Goal: Task Accomplishment & Management: Manage account settings

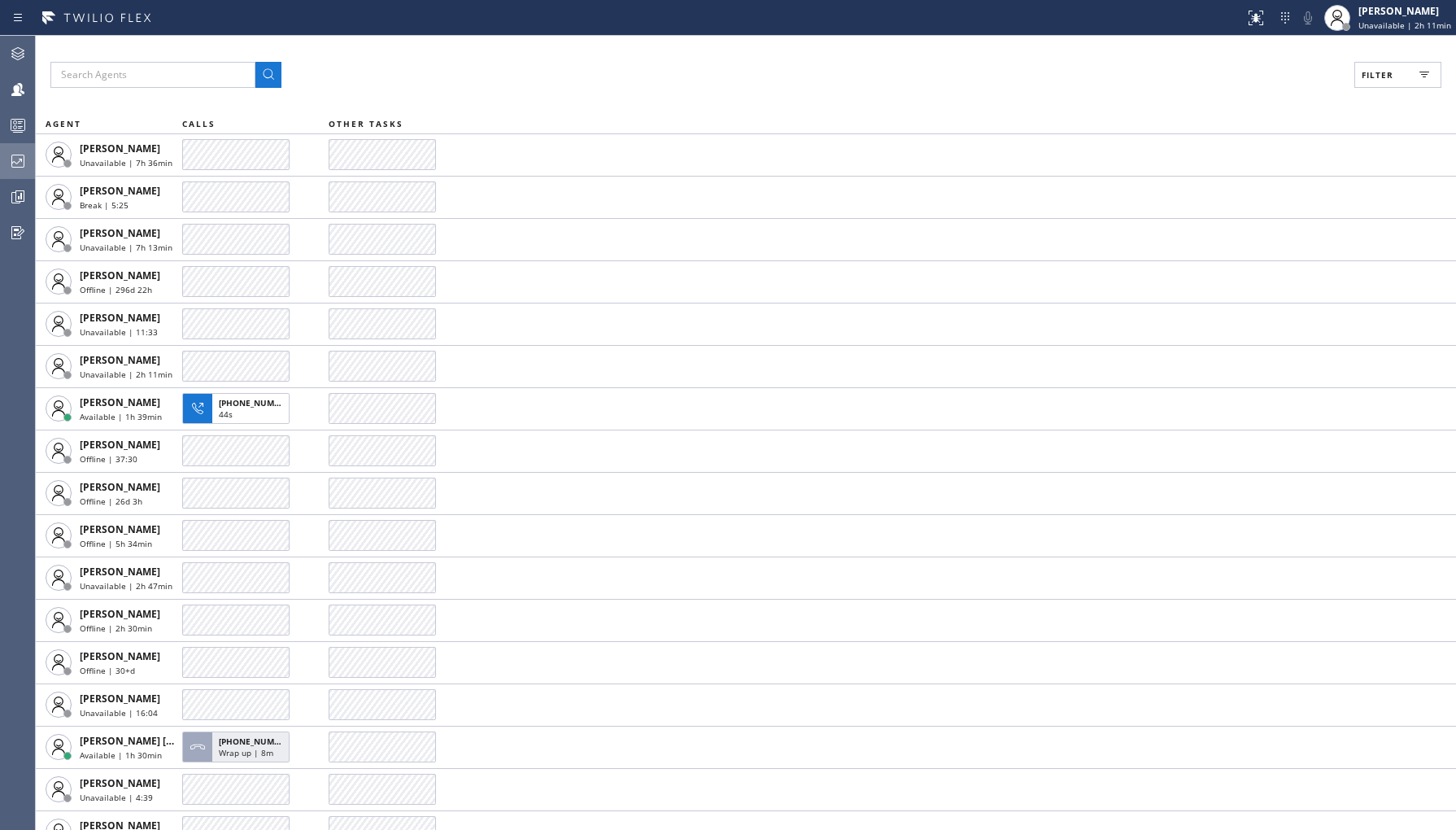
click at [17, 148] on div at bounding box center [18, 160] width 35 height 32
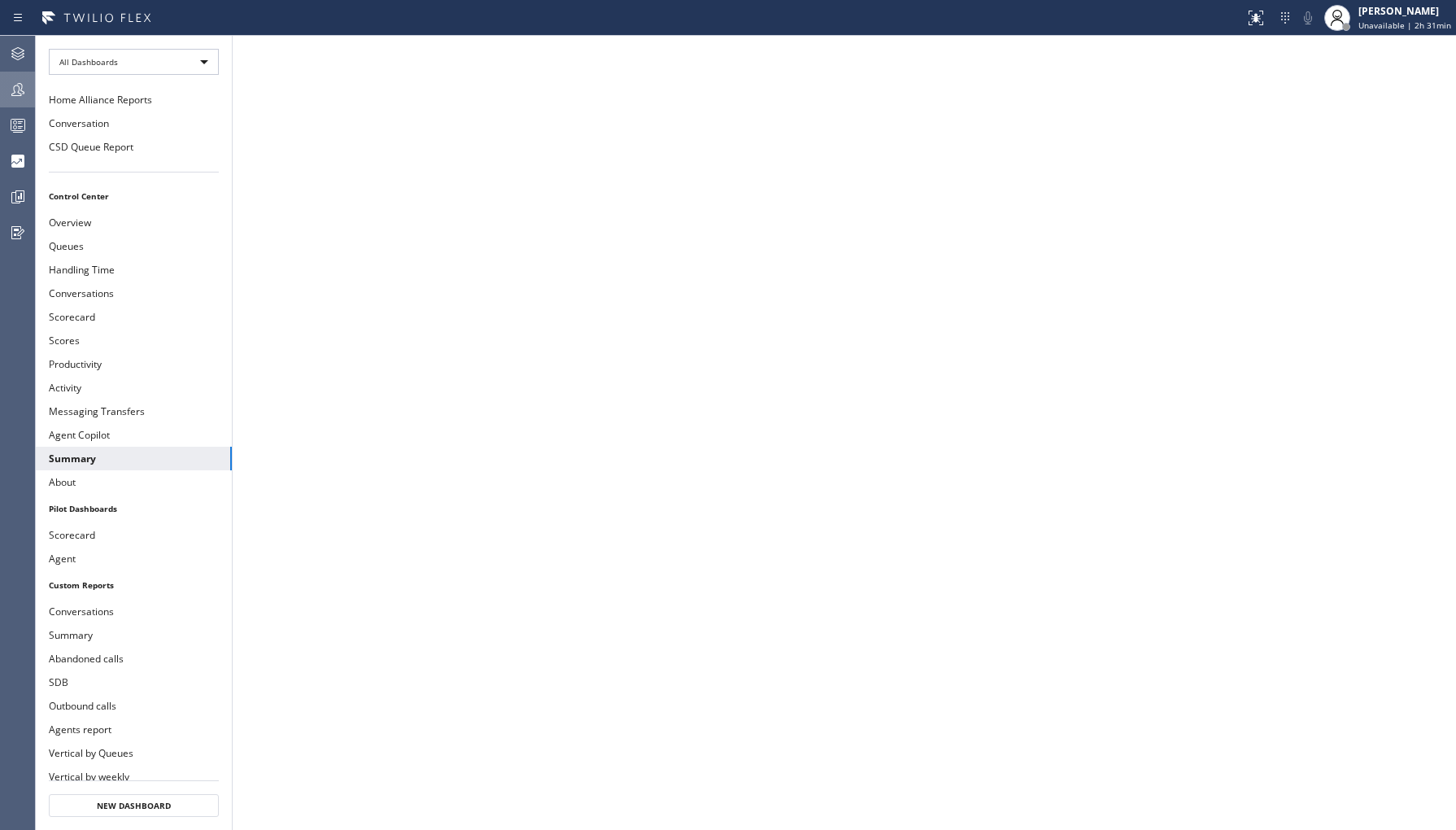
click at [8, 87] on icon at bounding box center [18, 90] width 20 height 20
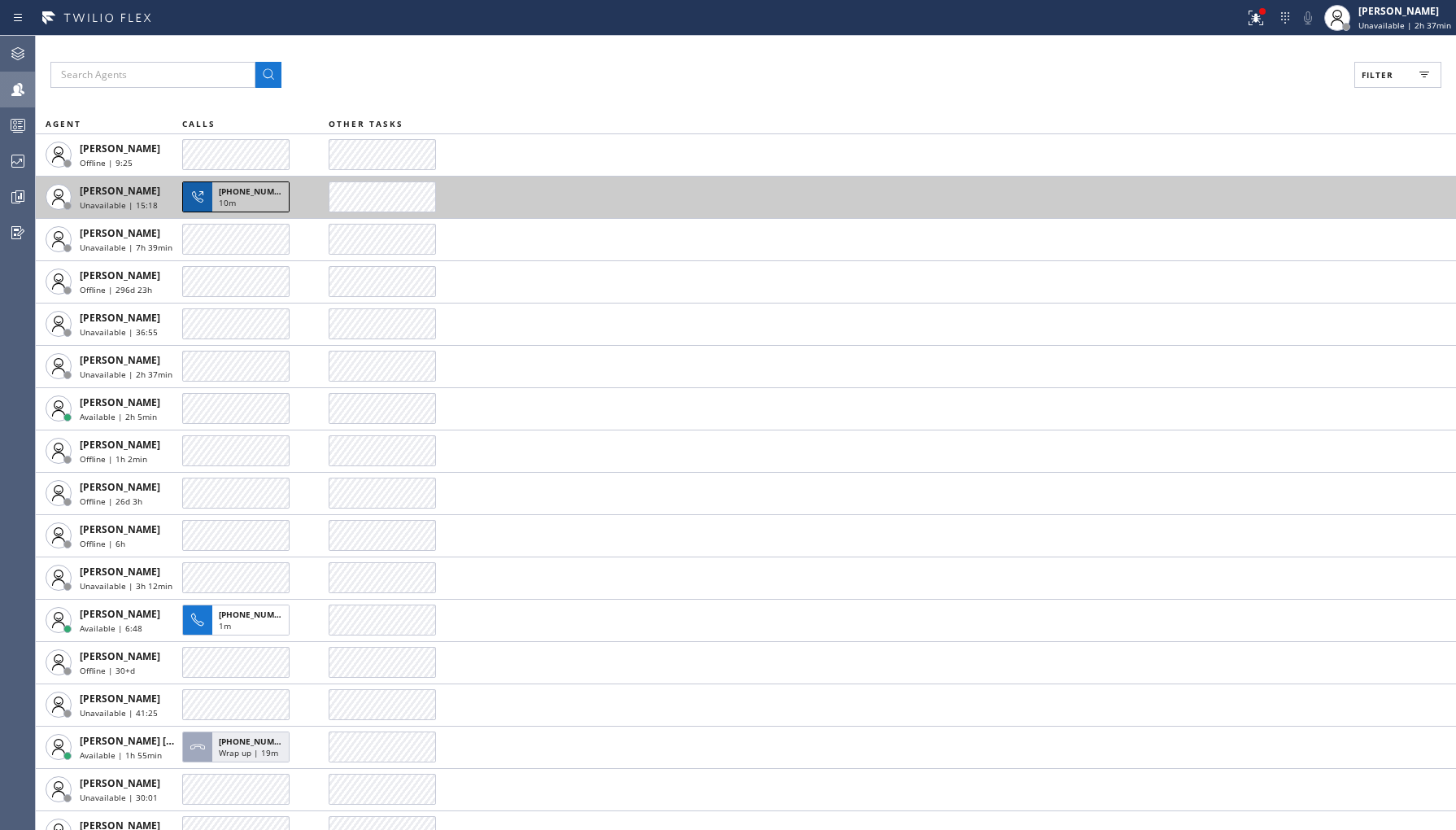
click at [250, 205] on div "10m" at bounding box center [250, 204] width 63 height 15
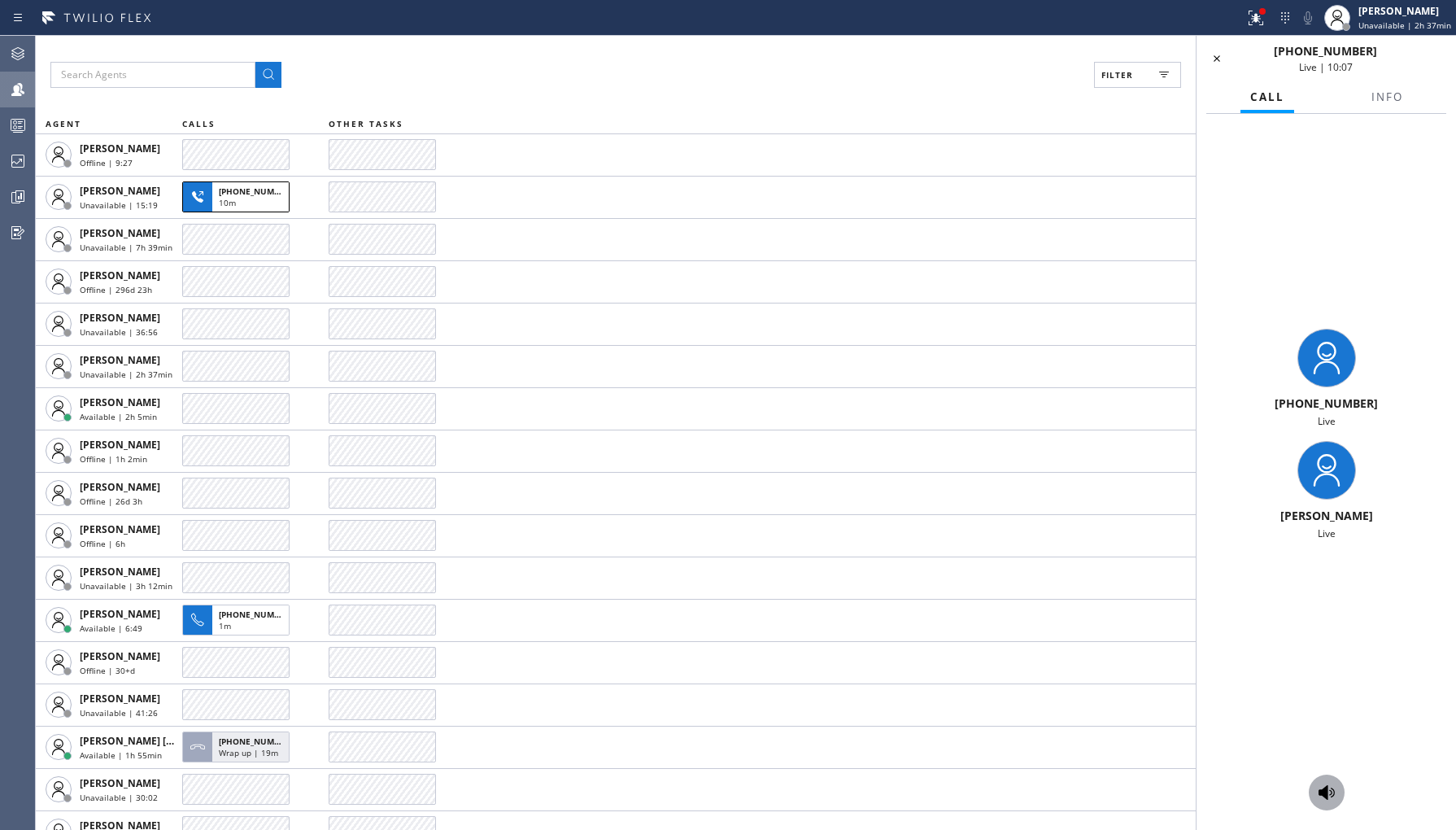
click at [1333, 784] on icon at bounding box center [1327, 793] width 20 height 20
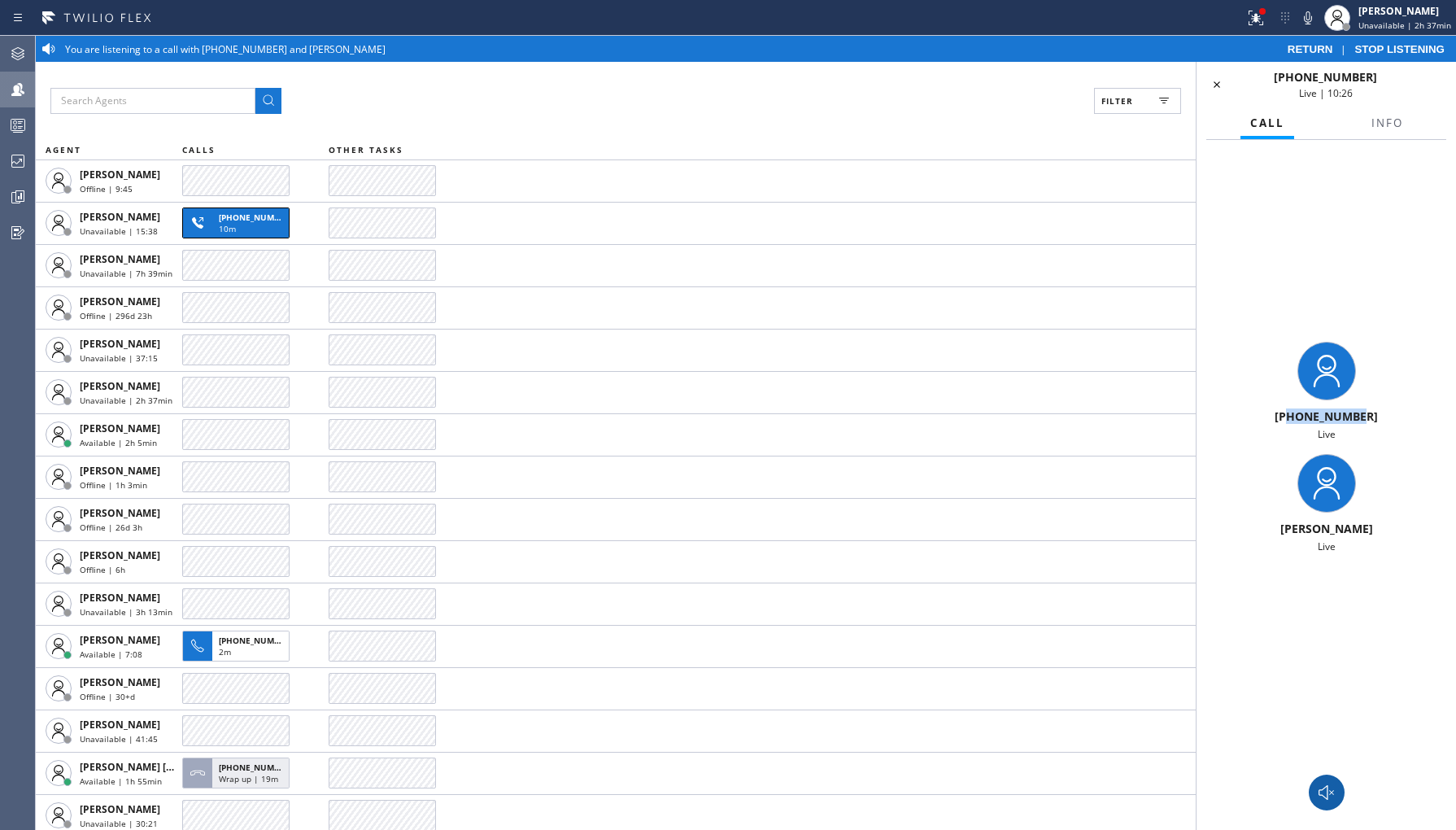
drag, startPoint x: 1295, startPoint y: 421, endPoint x: 1394, endPoint y: 412, distance: 99.4
click at [1394, 412] on div "[PHONE_NUMBER]" at bounding box center [1326, 416] width 246 height 16
copy span "4078070380"
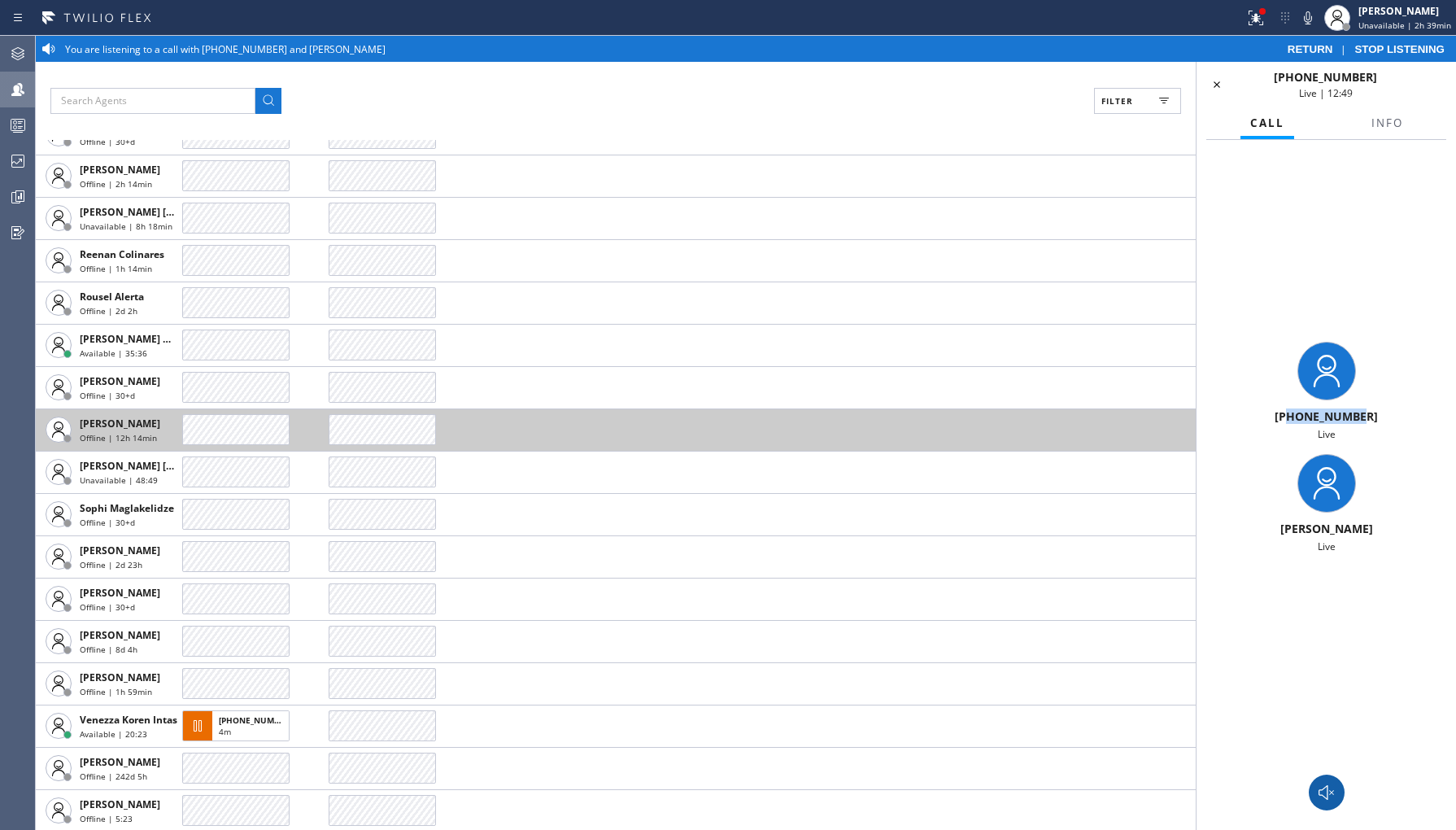
scroll to position [4111, 0]
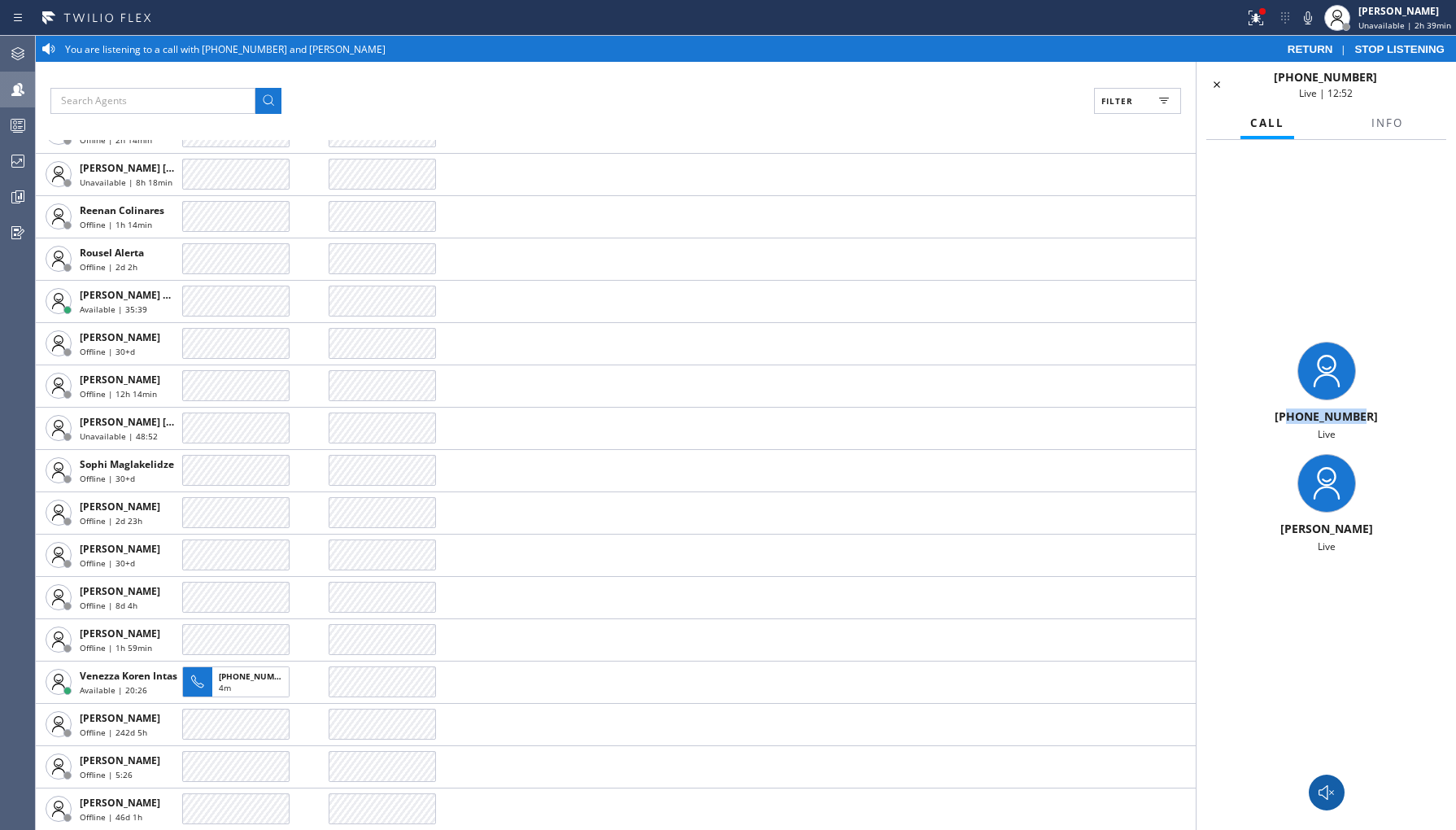
click at [1210, 92] on icon at bounding box center [1217, 85] width 20 height 20
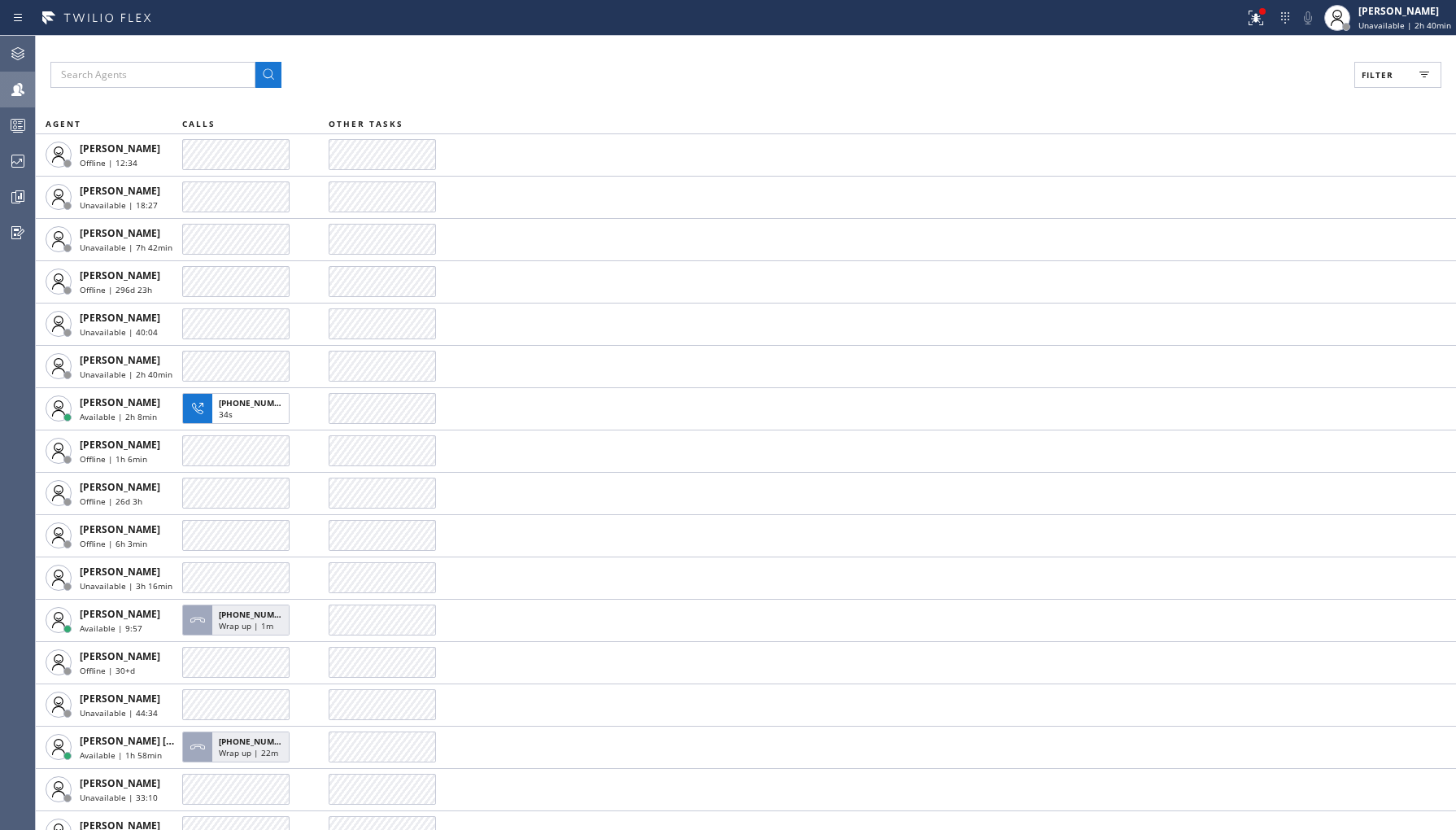
click at [1380, 80] on span "Filter" at bounding box center [1377, 75] width 32 height 12
click at [1250, 221] on label "Unavailable" at bounding box center [1336, 219] width 214 height 14
click at [1230, 221] on input "Unavailable" at bounding box center [1220, 219] width 20 height 20
checkbox input "true"
click at [1355, 79] on div "Viewing 113 agents Apply Reset Activities Unavailable only Offline Available Un…" at bounding box center [1327, 168] width 260 height 193
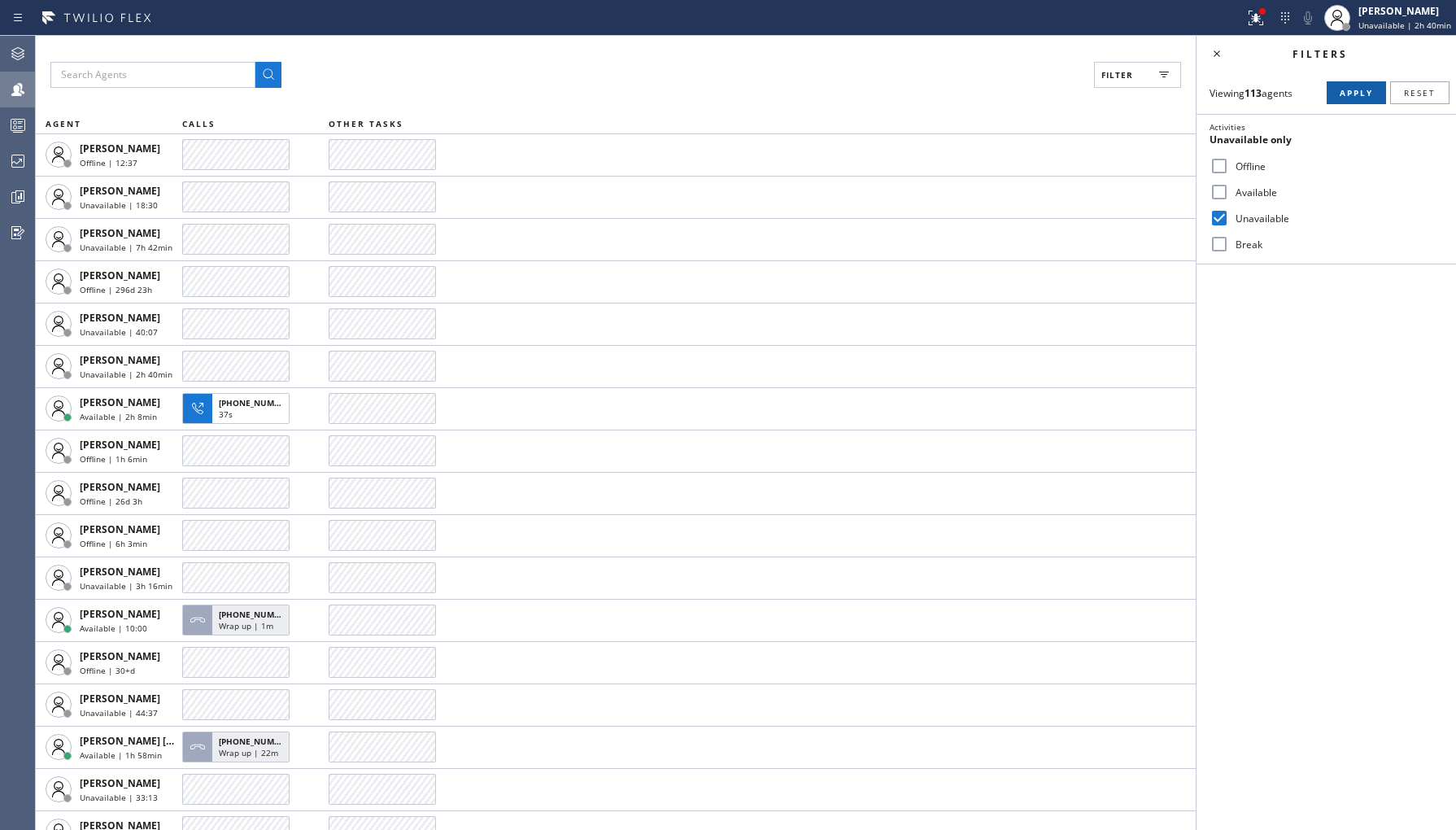
click at [1361, 103] on button "Apply" at bounding box center [1357, 93] width 59 height 23
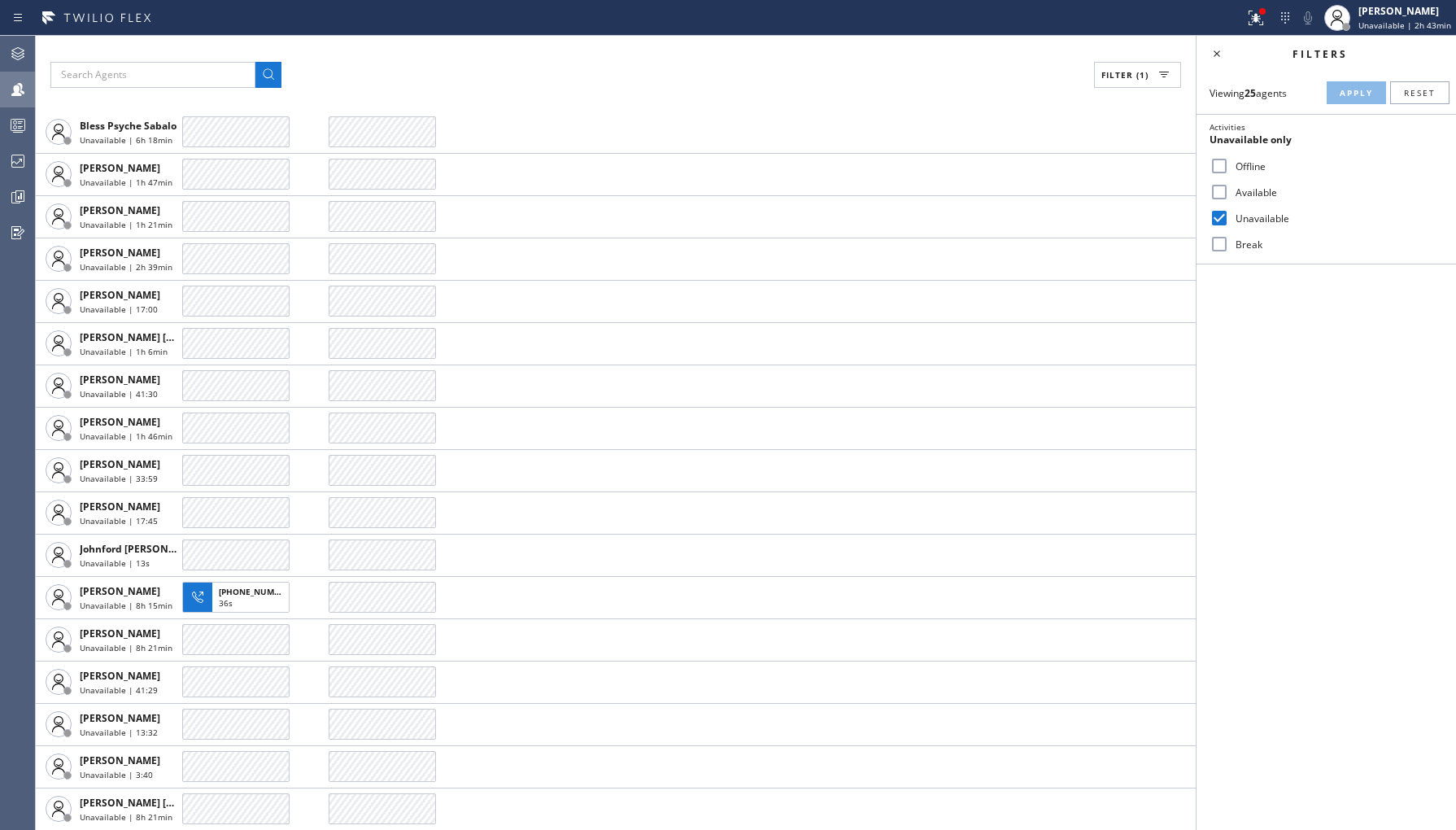
scroll to position [361, 0]
click at [15, 176] on div at bounding box center [18, 160] width 35 height 32
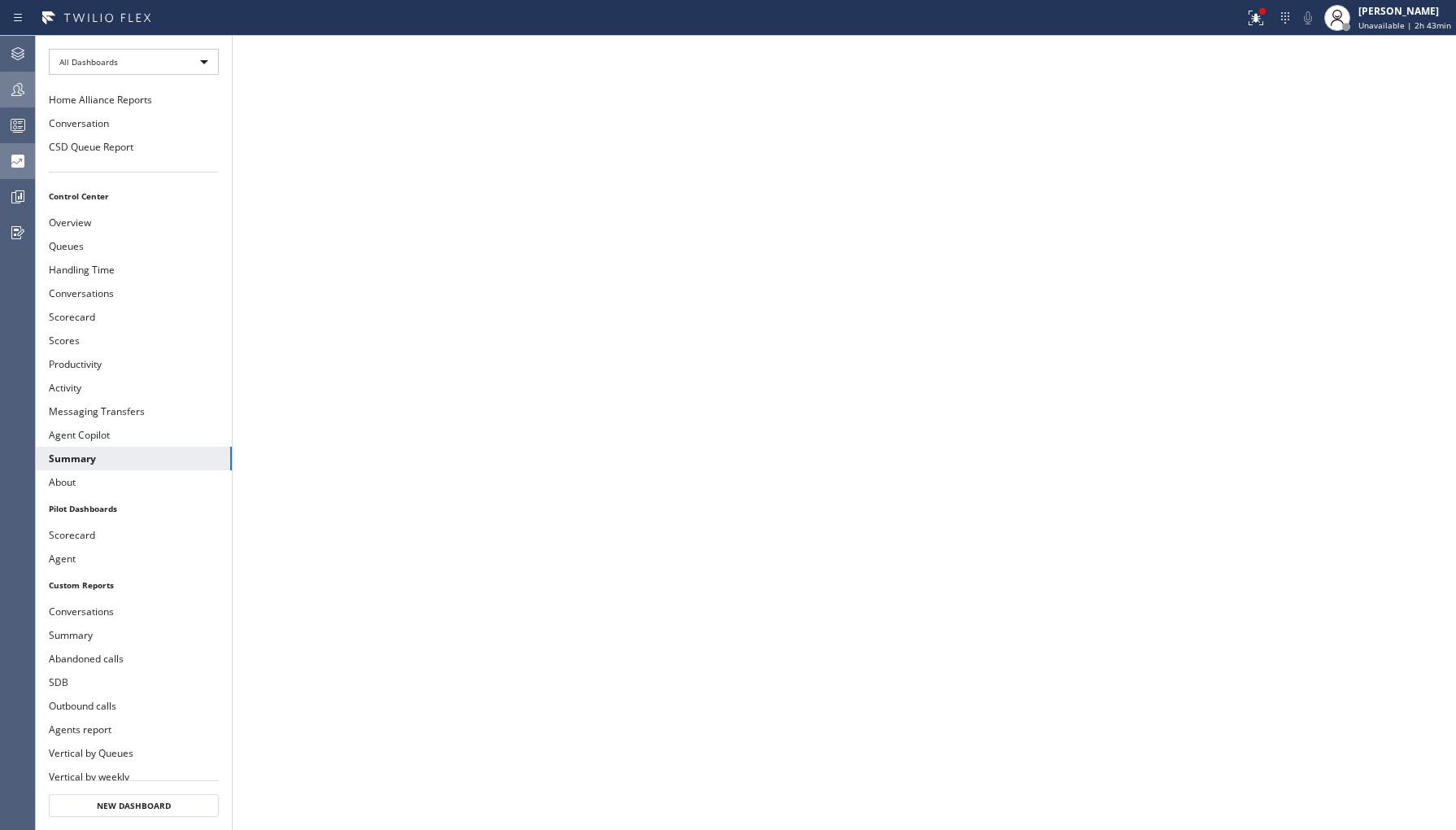
click at [13, 163] on icon at bounding box center [18, 160] width 13 height 13
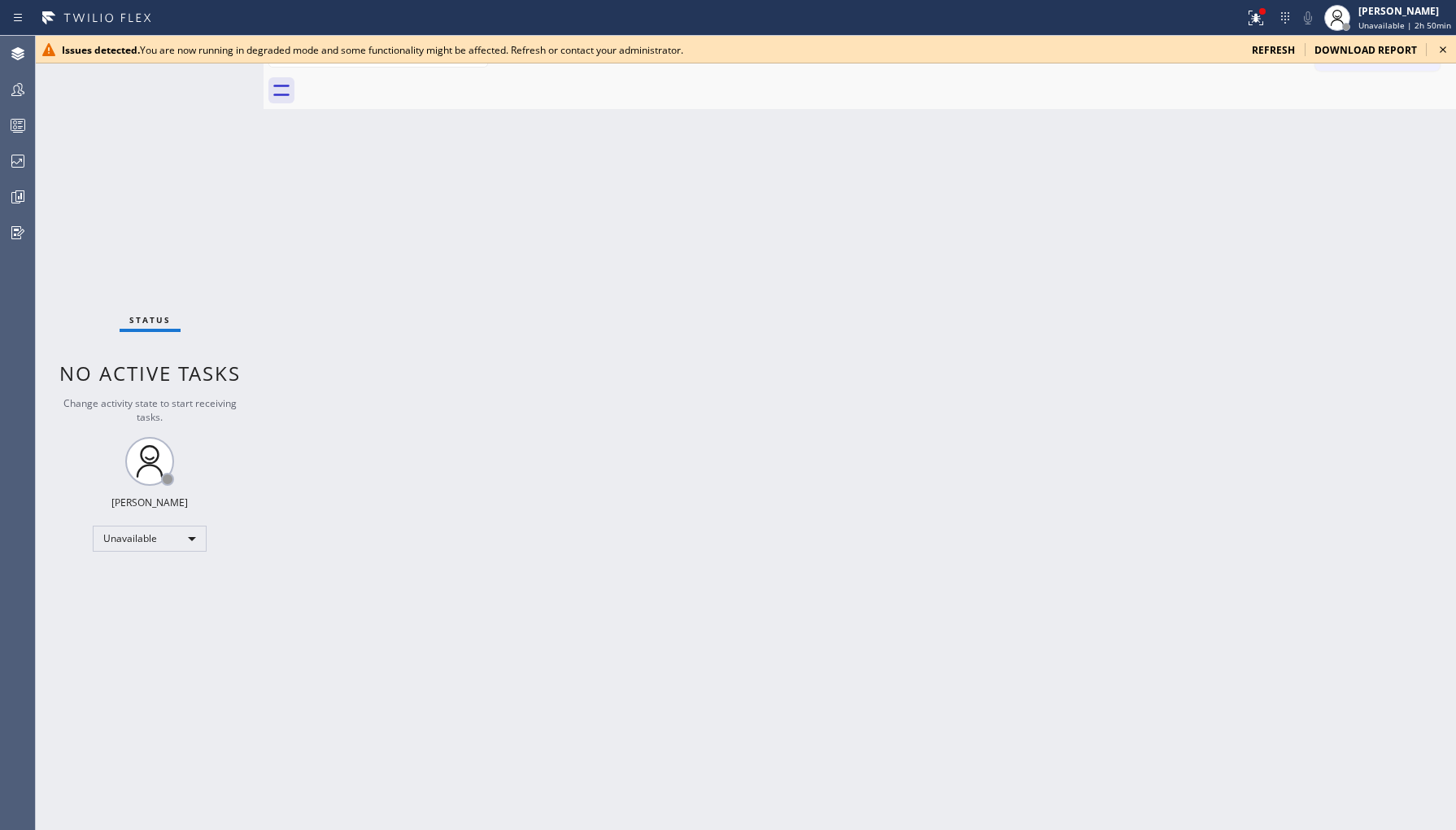
click at [1281, 54] on span "refresh" at bounding box center [1274, 50] width 43 height 14
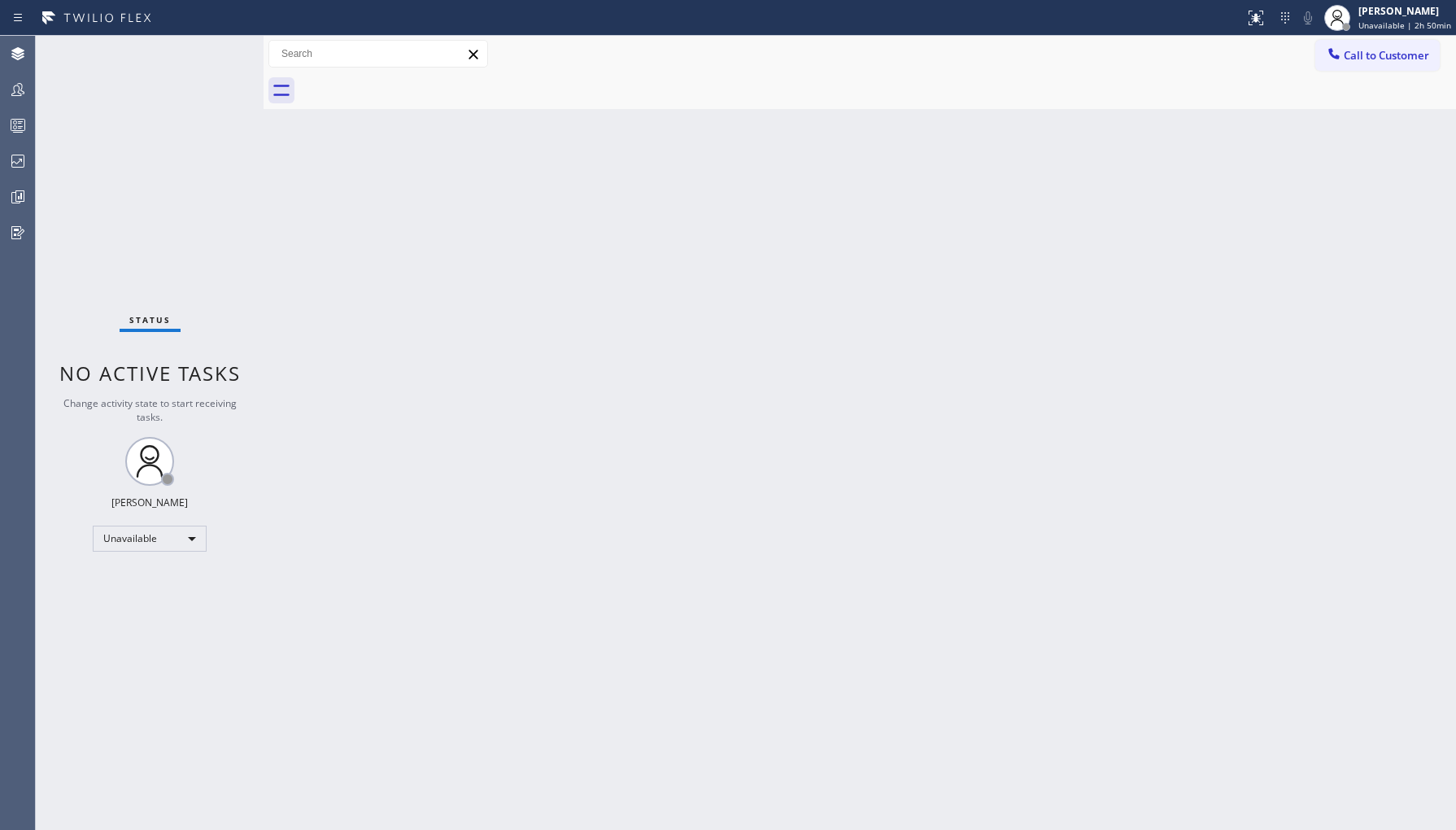
click at [54, 185] on div "Status No active tasks Change activity state to start receiving tasks. Ambrosio…" at bounding box center [149, 432] width 227 height 795
click at [35, 171] on div "Status No active tasks Change activity state to start receiving tasks. Ambrosio…" at bounding box center [149, 432] width 227 height 795
click at [21, 164] on icon at bounding box center [18, 161] width 20 height 20
click at [17, 103] on div at bounding box center [18, 89] width 35 height 32
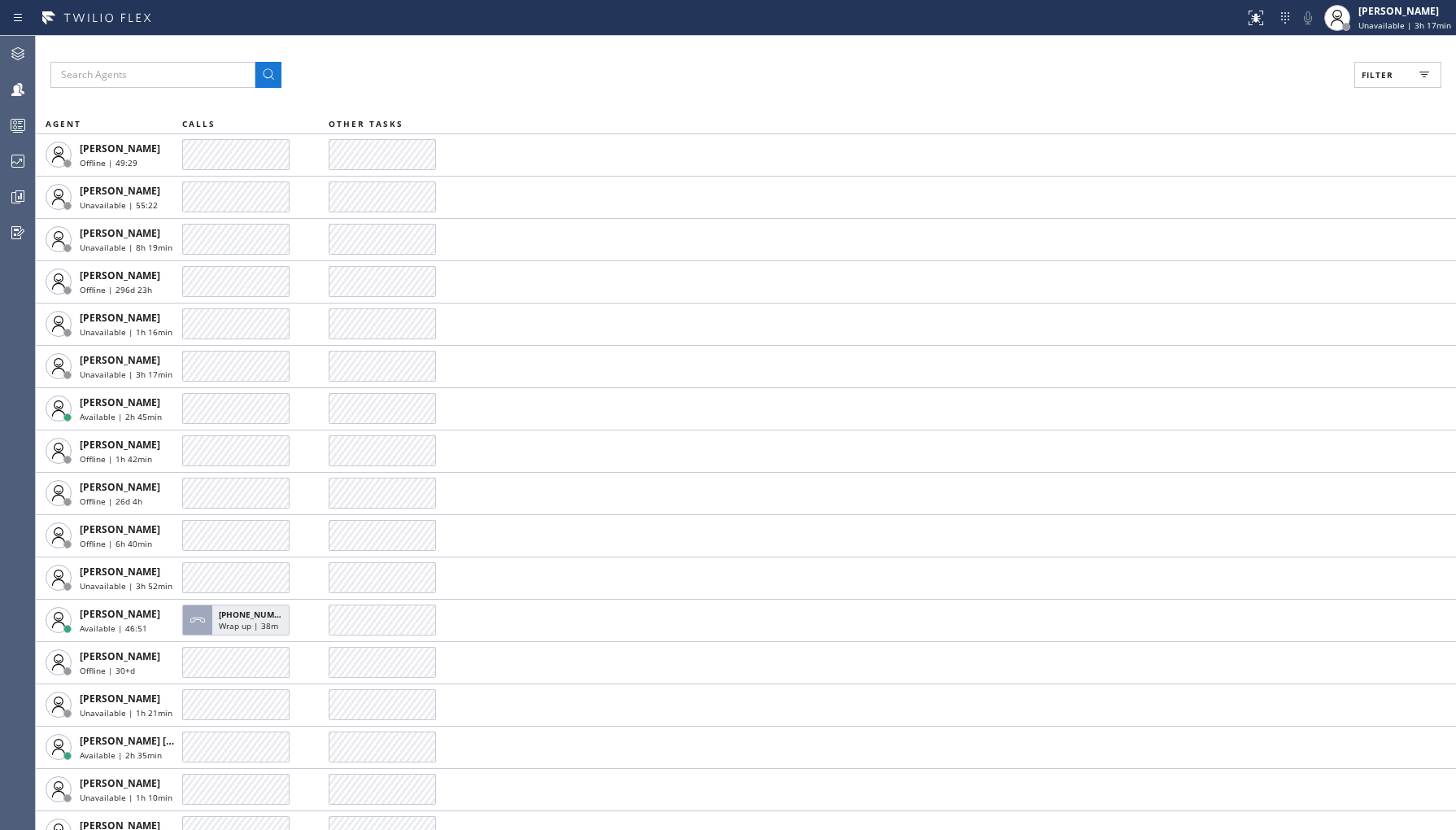
click at [1395, 73] on button "Filter" at bounding box center [1398, 75] width 87 height 26
click at [1241, 224] on div "Unavailable" at bounding box center [1327, 218] width 260 height 26
click at [1216, 214] on input "Unavailable" at bounding box center [1220, 219] width 20 height 20
checkbox input "true"
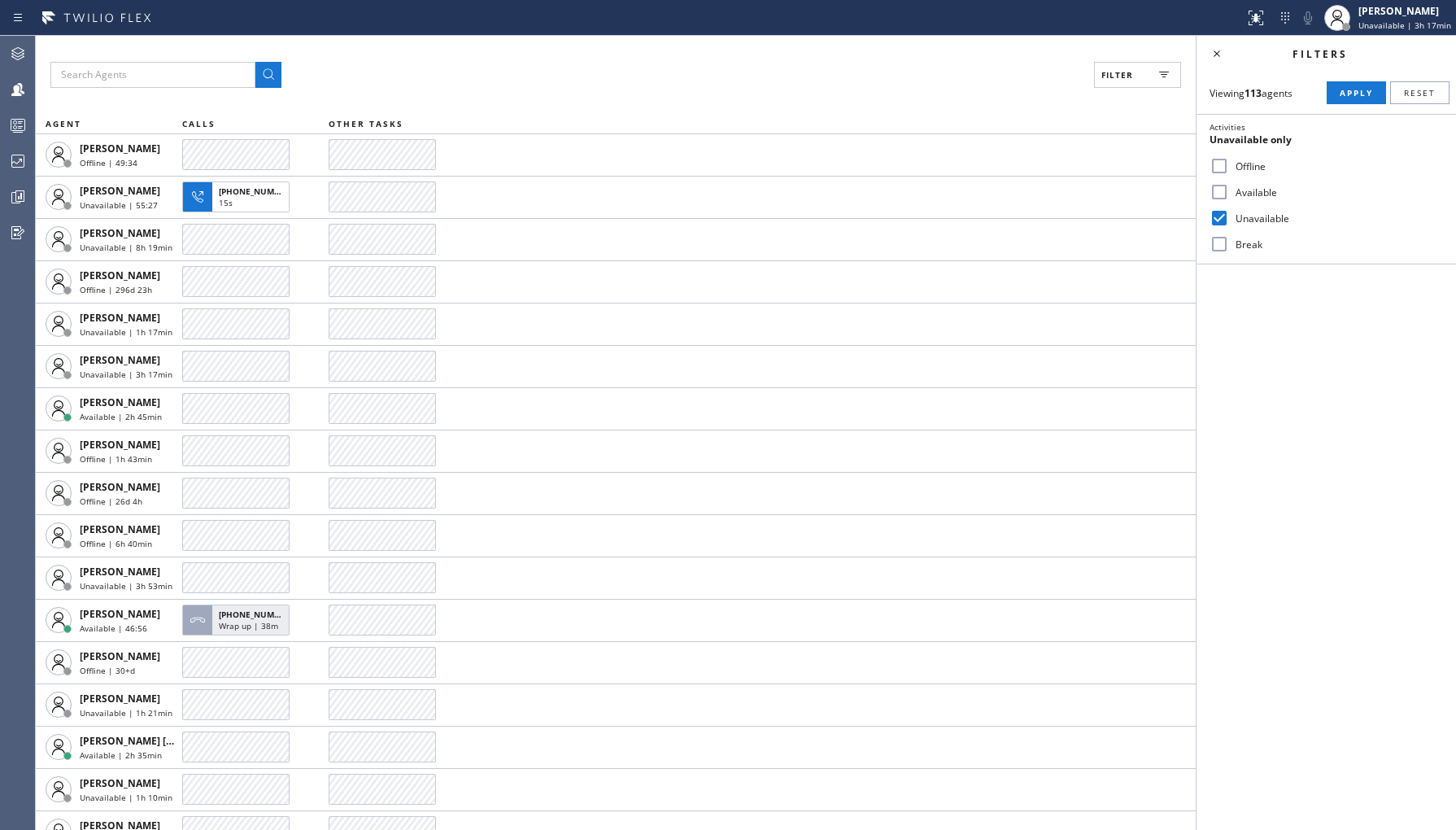
click at [1361, 78] on div "Viewing 113 agents Apply Reset Activities Unavailable only Offline Available Un…" at bounding box center [1327, 168] width 260 height 193
click at [5, 158] on div at bounding box center [18, 161] width 35 height 20
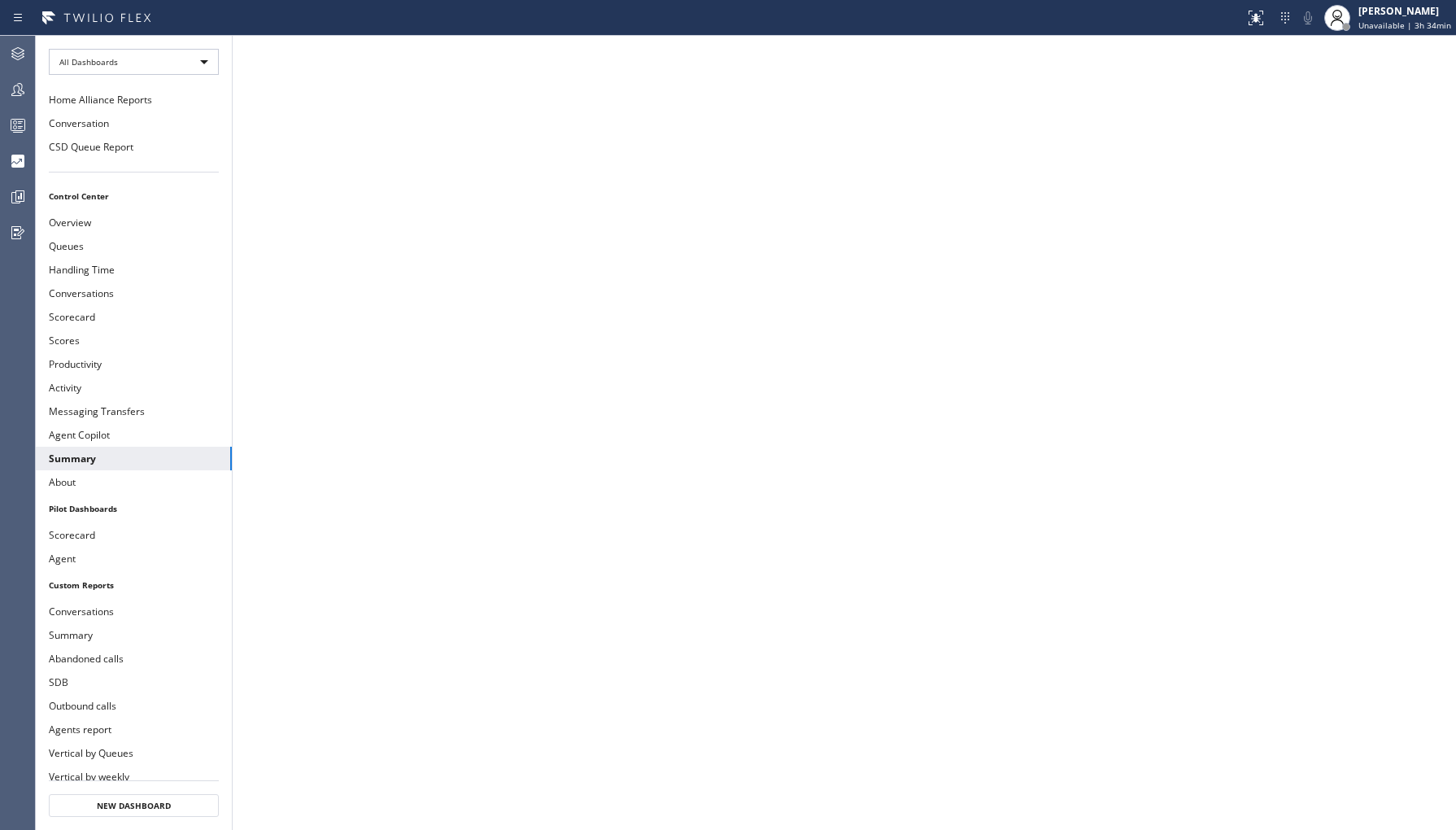
drag, startPoint x: 1390, startPoint y: 18, endPoint x: 1365, endPoint y: 184, distance: 167.9
click at [1390, 19] on div "Ambrosio Lebios Unavailable | 3h 34min" at bounding box center [1406, 17] width 100 height 29
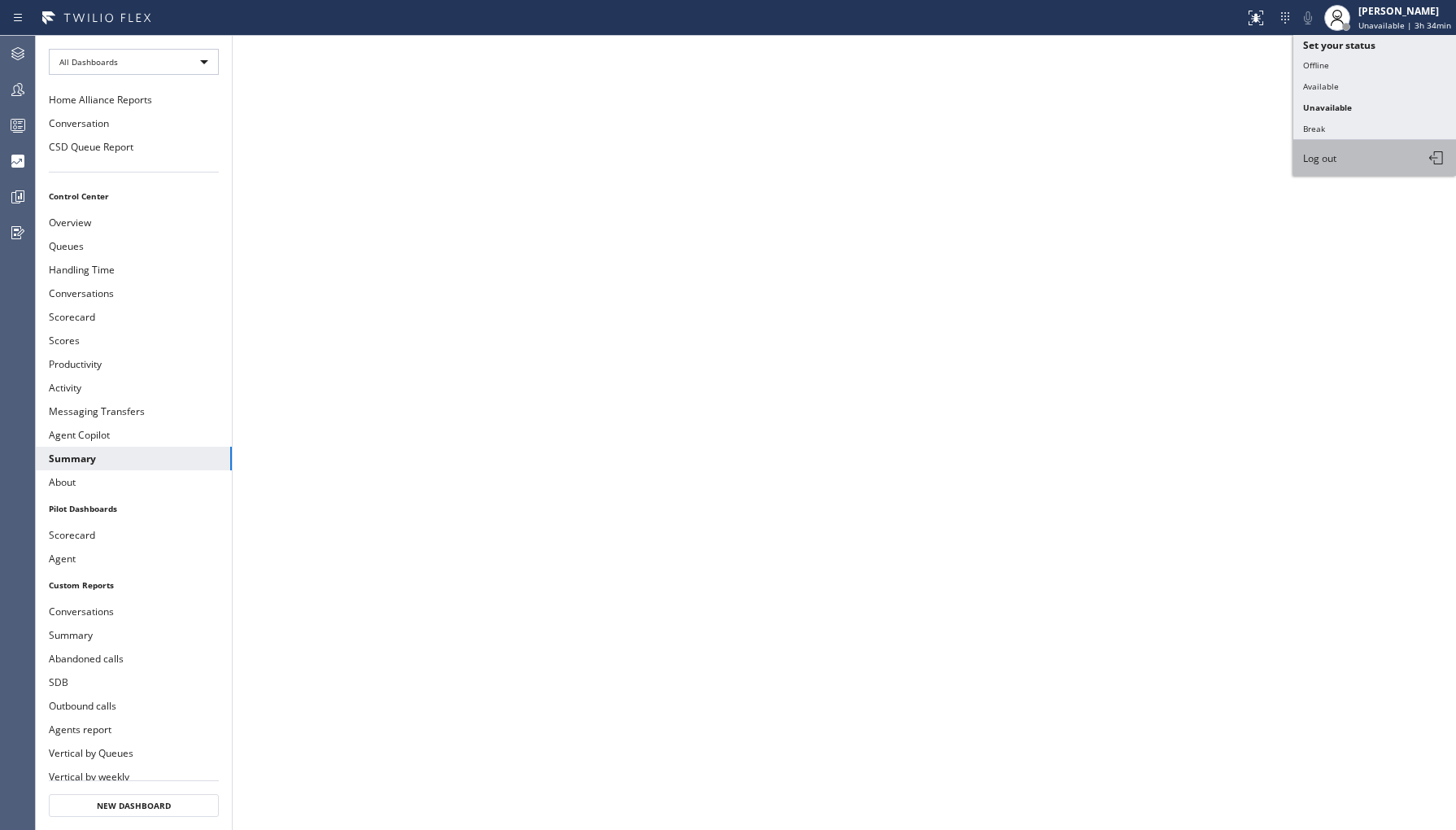
click at [1356, 153] on button "Log out" at bounding box center [1374, 158] width 162 height 35
